Goal: Information Seeking & Learning: Learn about a topic

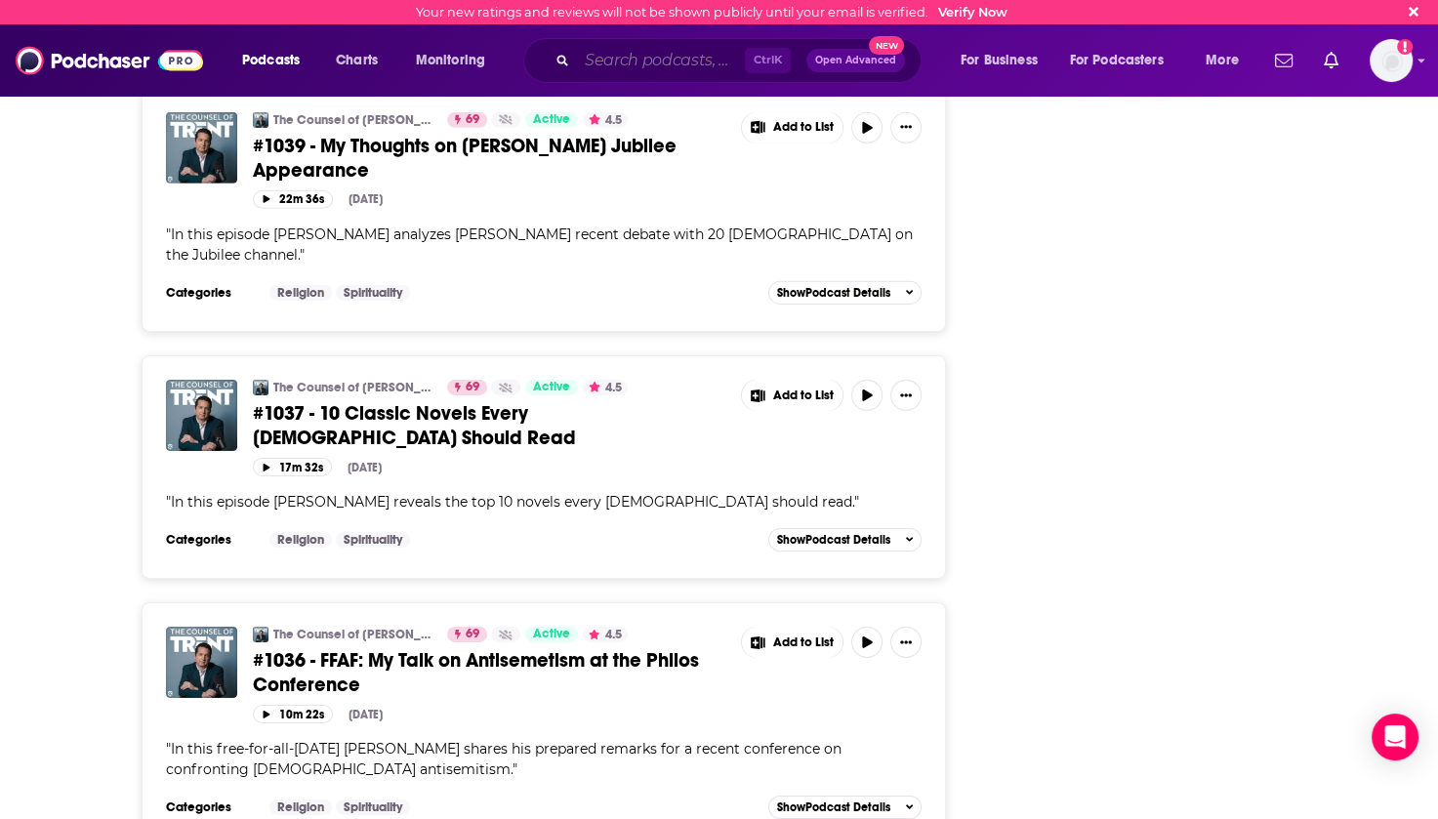
click at [597, 64] on input "Search podcasts, credits, & more..." at bounding box center [661, 60] width 168 height 31
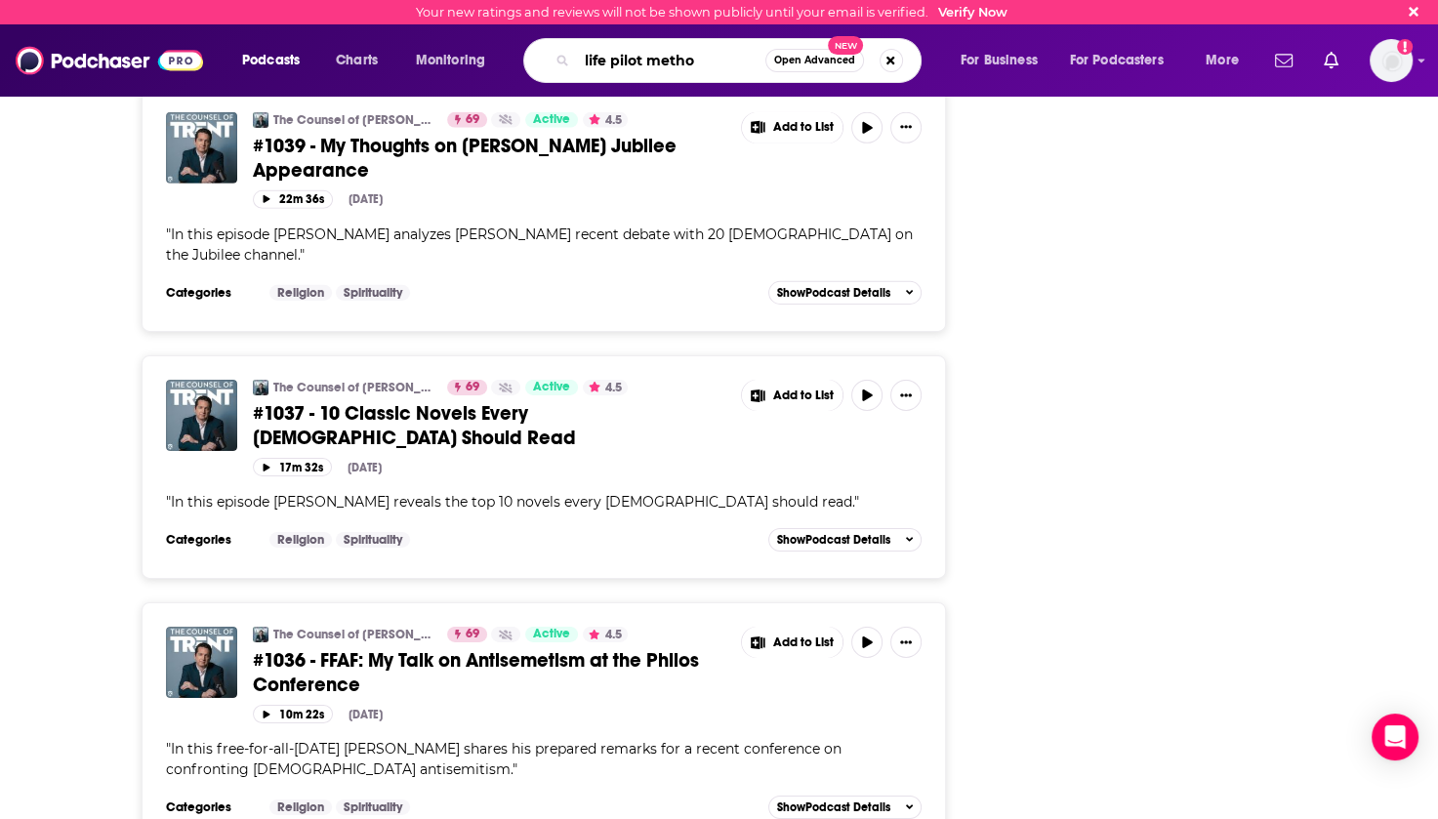
type input "life pilot method"
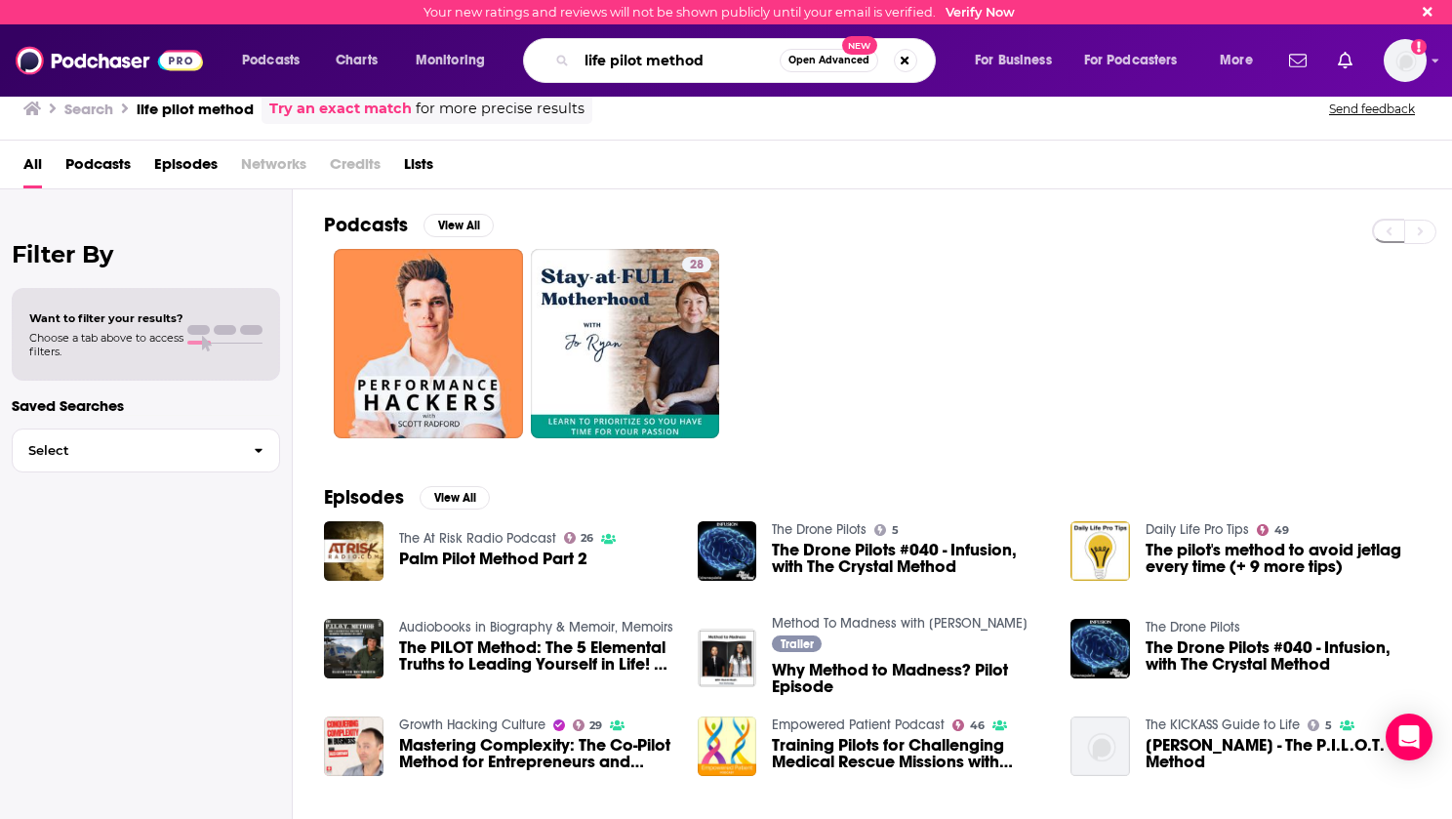
drag, startPoint x: 699, startPoint y: 61, endPoint x: 596, endPoint y: 65, distance: 102.5
click at [596, 65] on input "life pilot method" at bounding box center [678, 60] width 203 height 31
click at [574, 65] on div "life pilot method Open Advanced New" at bounding box center [729, 60] width 413 height 45
drag, startPoint x: 711, startPoint y: 56, endPoint x: 583, endPoint y: 58, distance: 128.8
click at [583, 58] on input "life pilot method" at bounding box center [678, 60] width 203 height 31
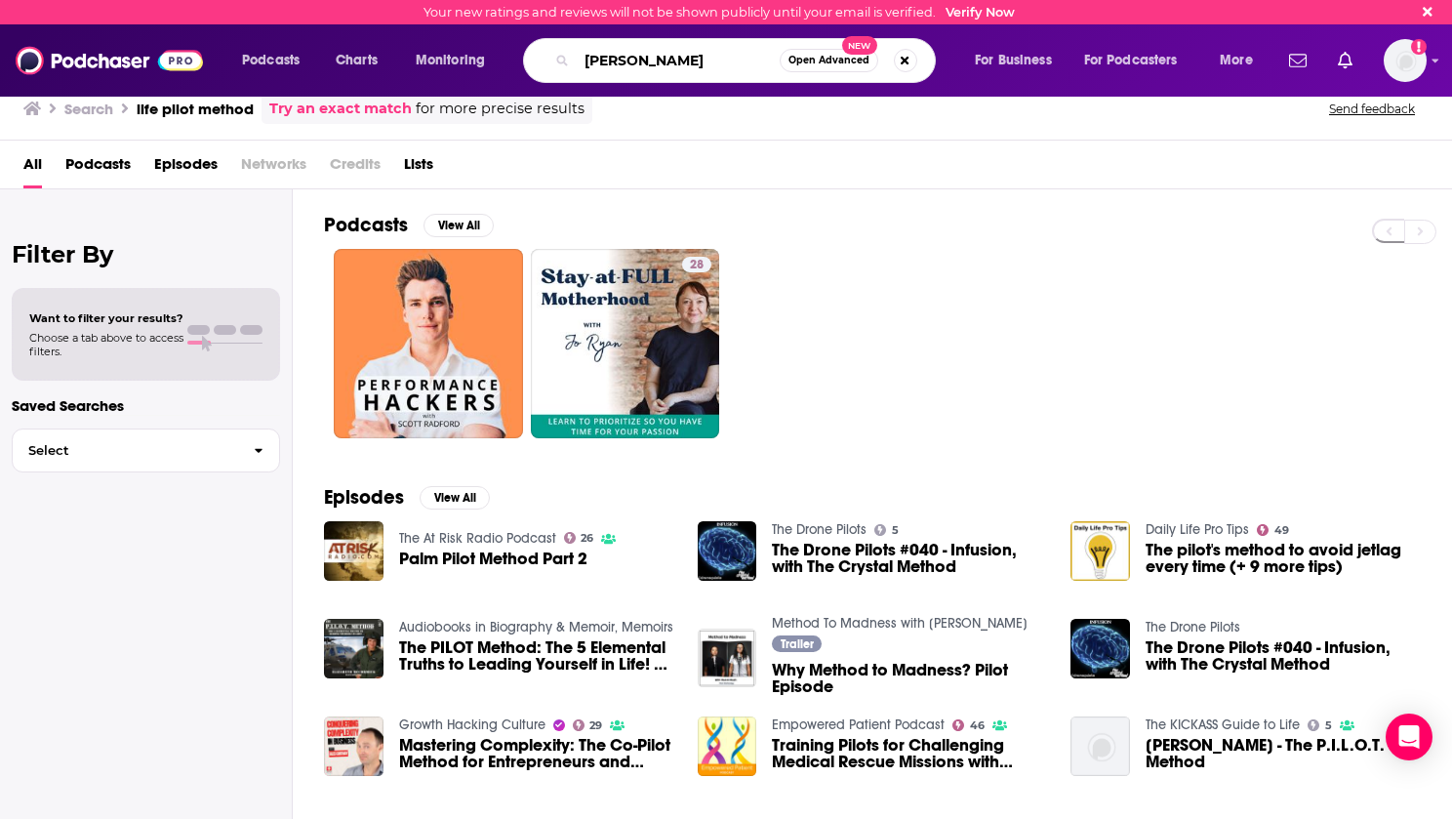
type input "[PERSON_NAME]"
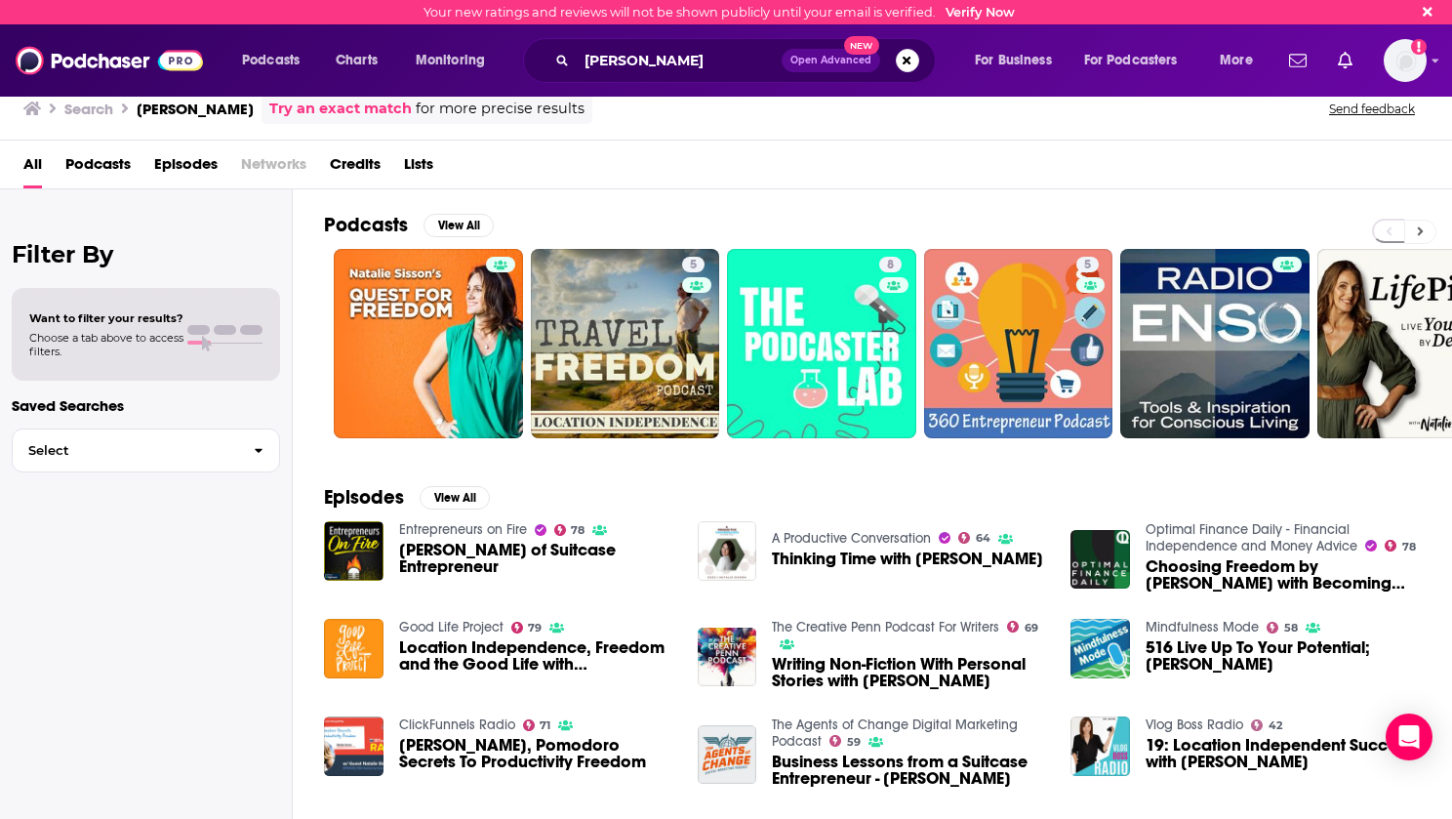
click at [1423, 222] on button at bounding box center [1420, 232] width 32 height 24
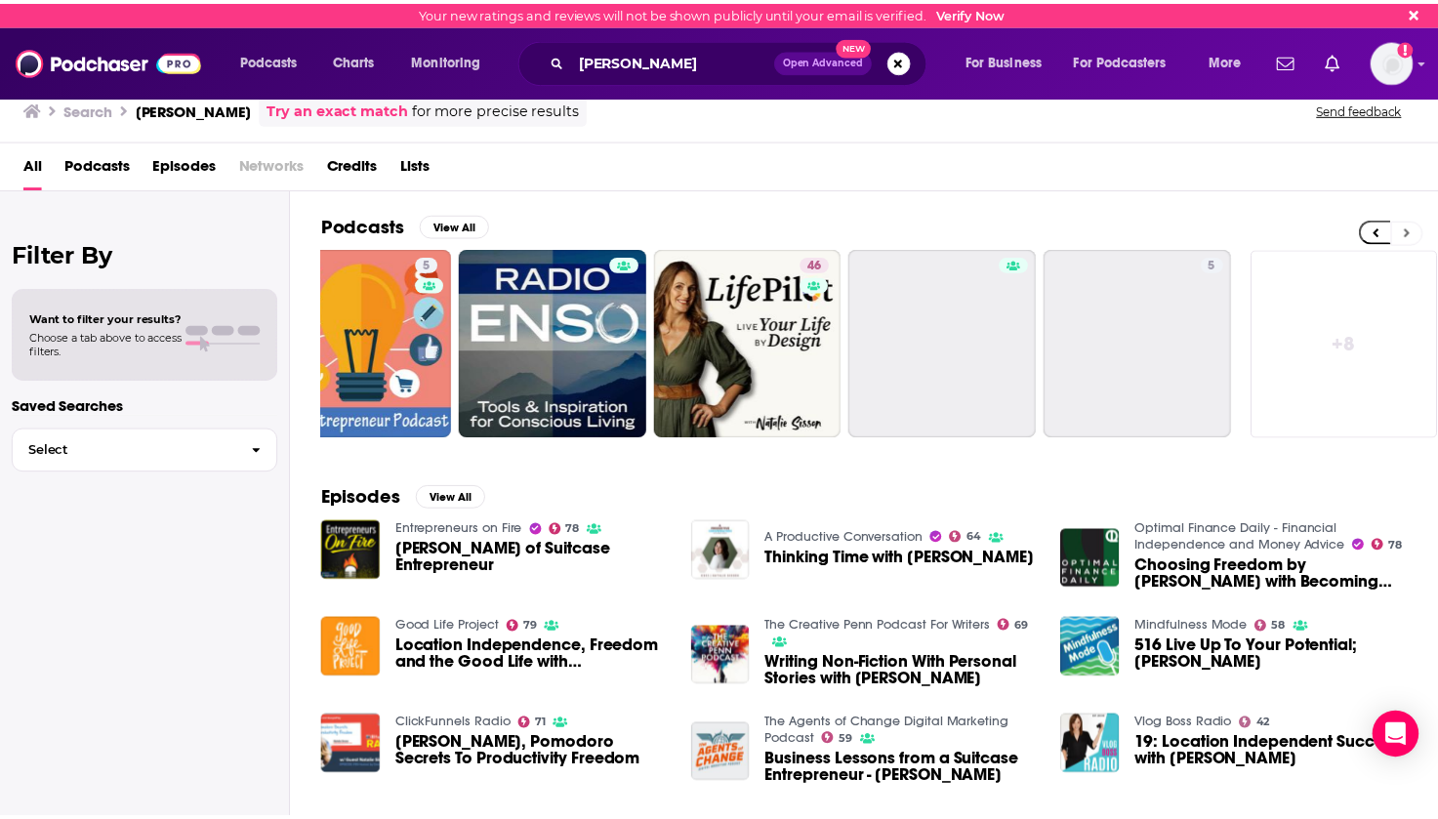
scroll to position [0, 664]
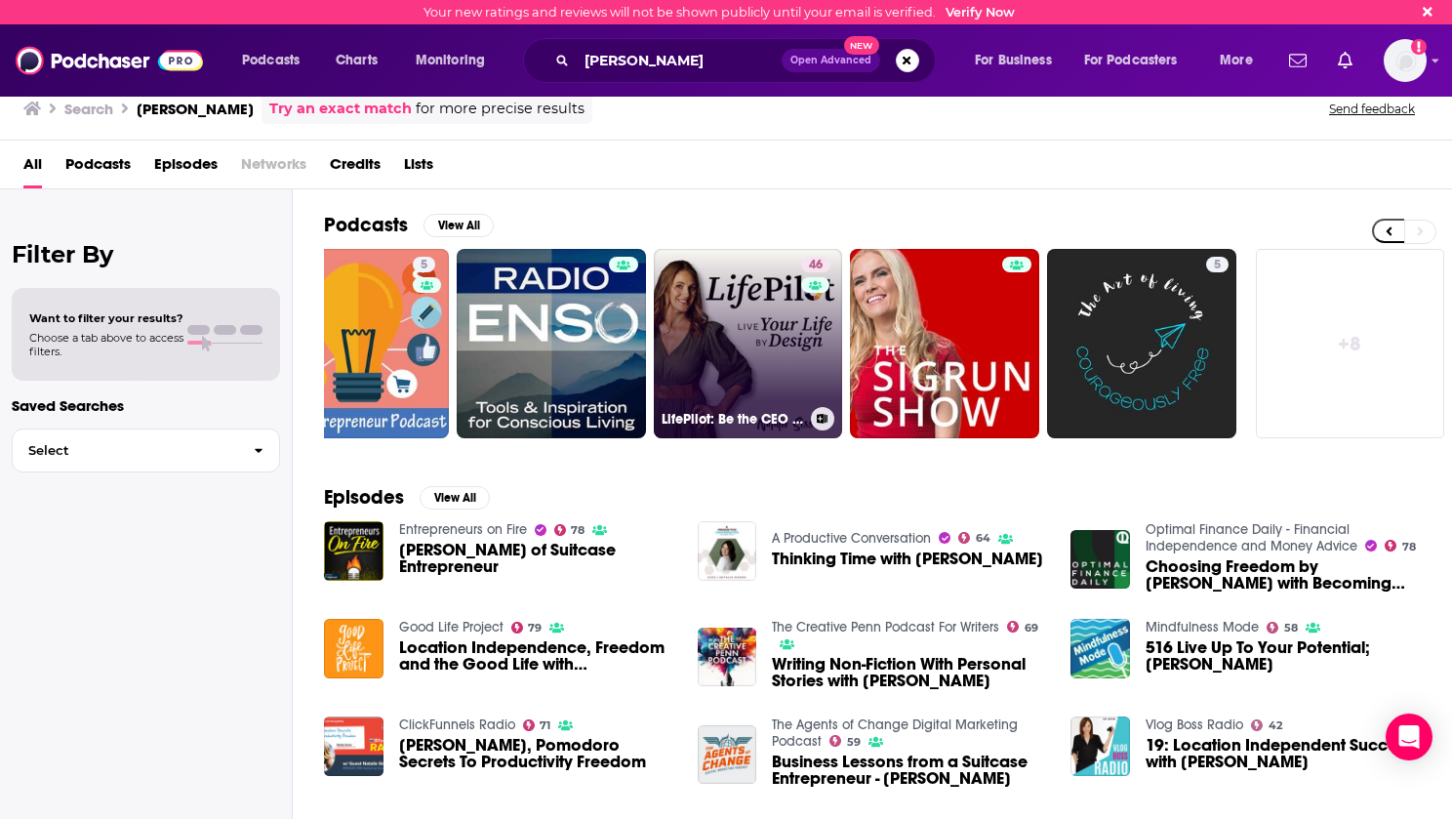
click at [717, 330] on link "46 LifePilot: Be the CEO of your life, not just your business!" at bounding box center [748, 343] width 189 height 189
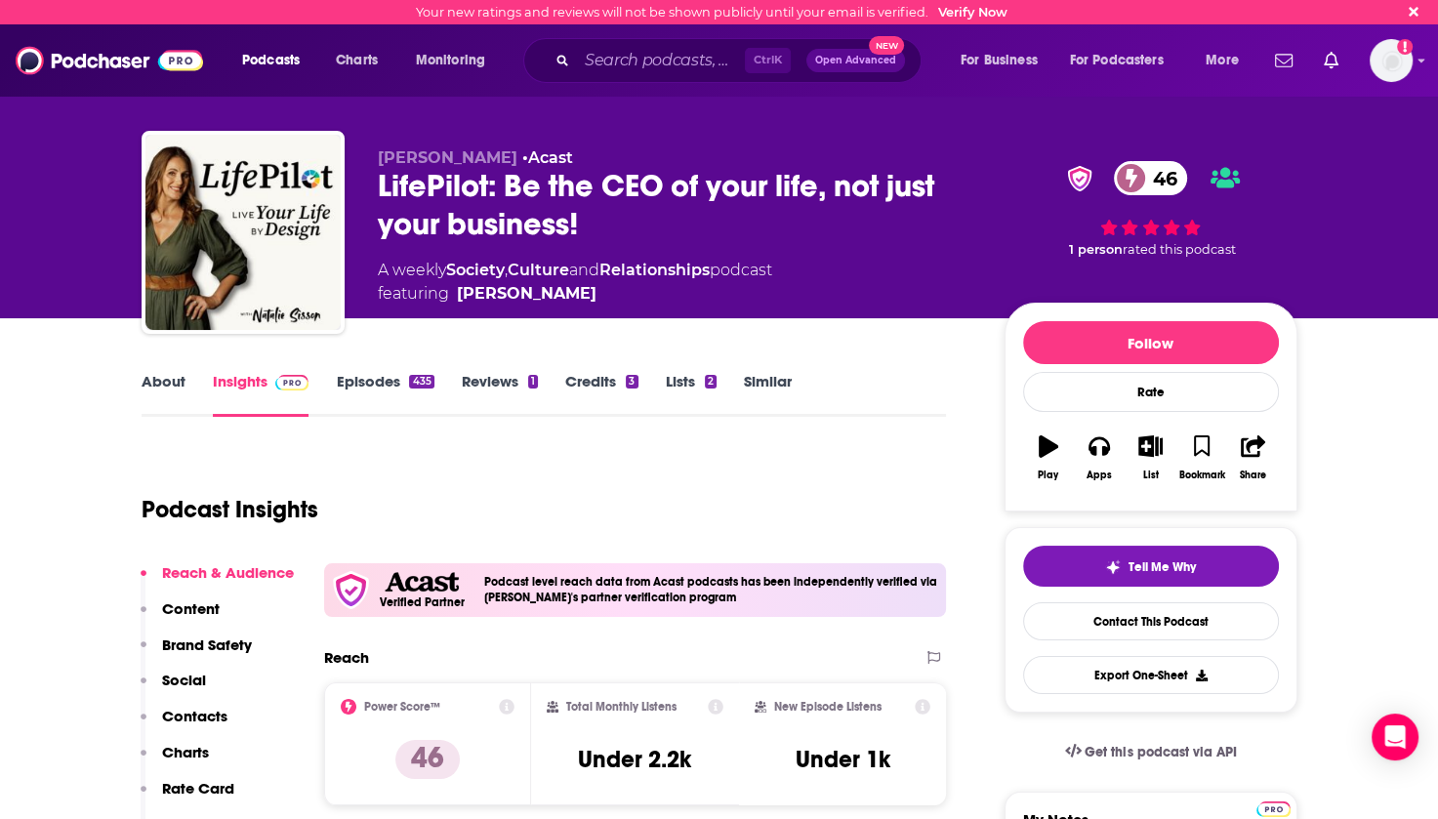
click at [382, 385] on link "Episodes 435" at bounding box center [385, 394] width 98 height 45
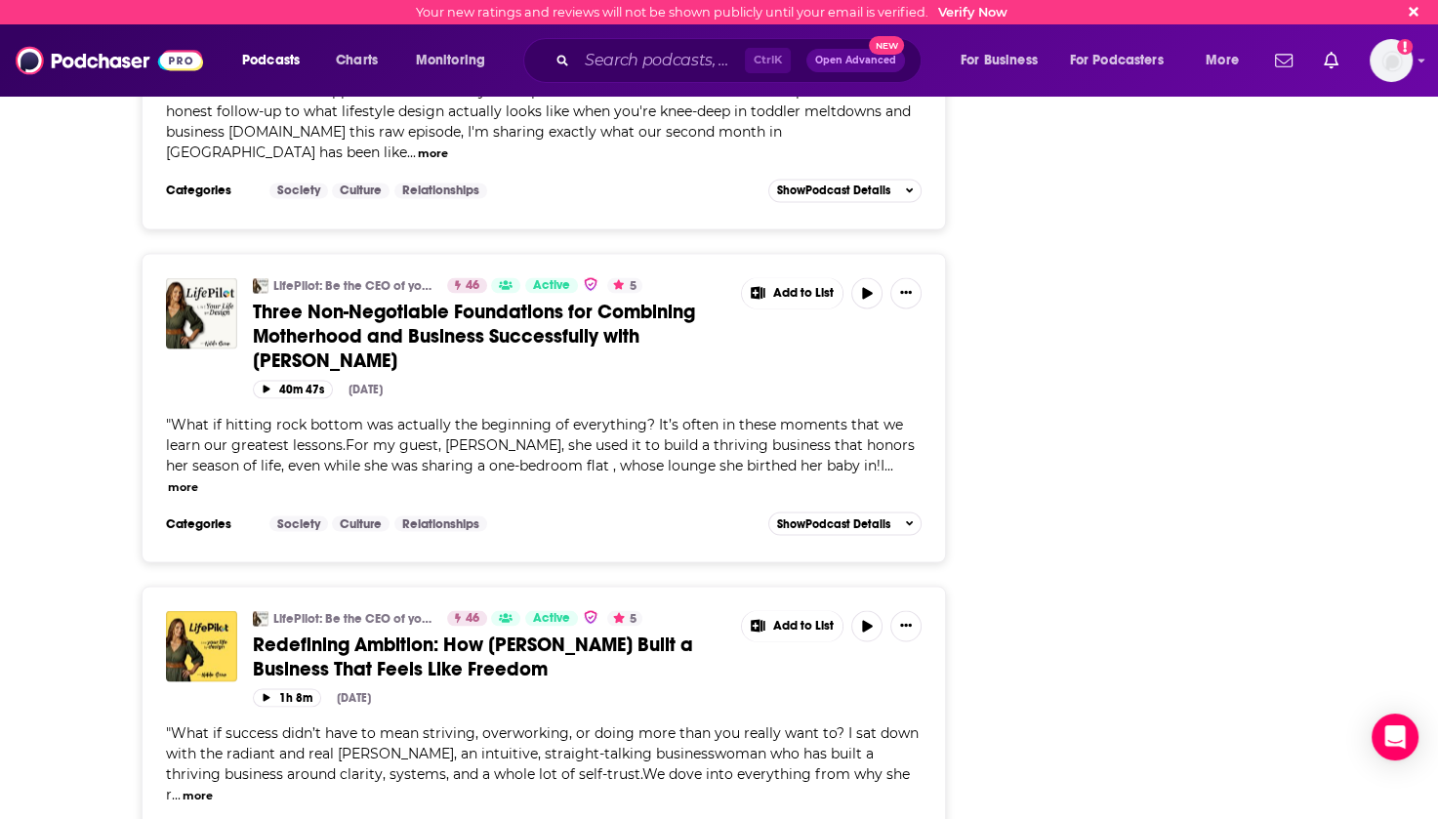
scroll to position [3513, 0]
